Goal: Task Accomplishment & Management: Manage account settings

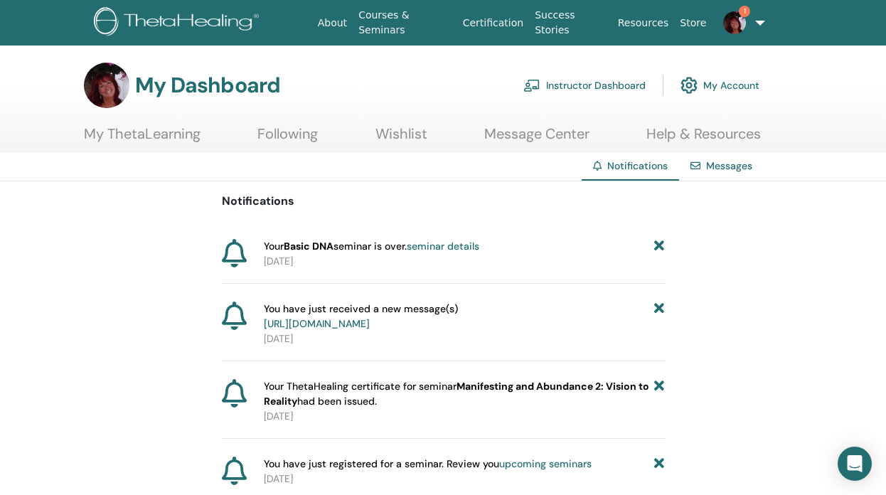
click at [470, 245] on link "seminar details" at bounding box center [443, 246] width 73 height 13
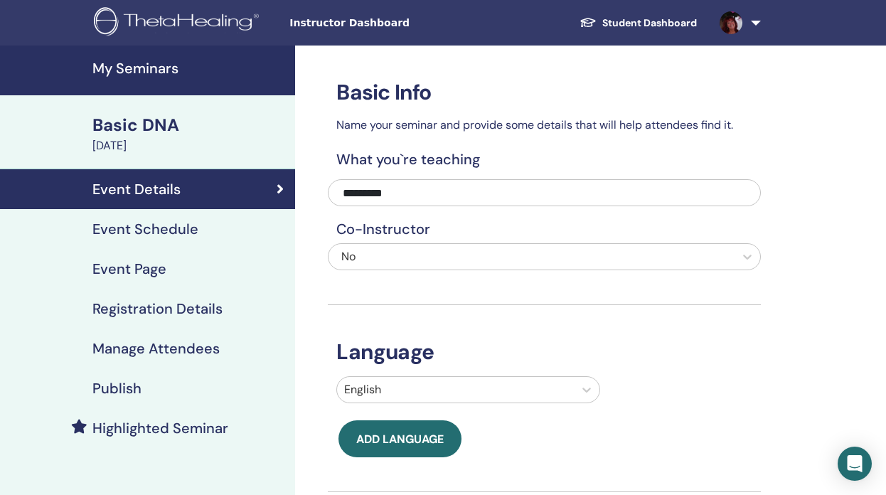
click at [198, 349] on h4 "Manage Attendees" at bounding box center [155, 348] width 127 height 17
